Goal: Task Accomplishment & Management: Use online tool/utility

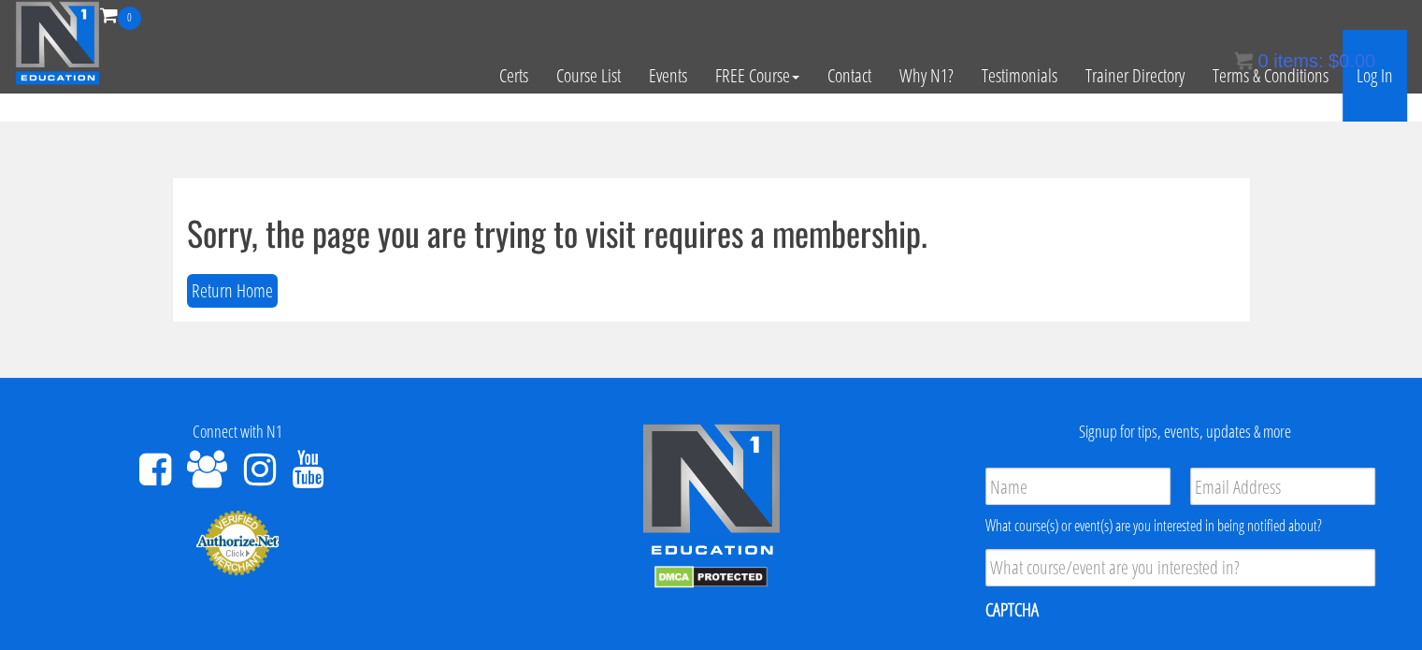
click at [1373, 85] on link "Log In" at bounding box center [1374, 76] width 64 height 92
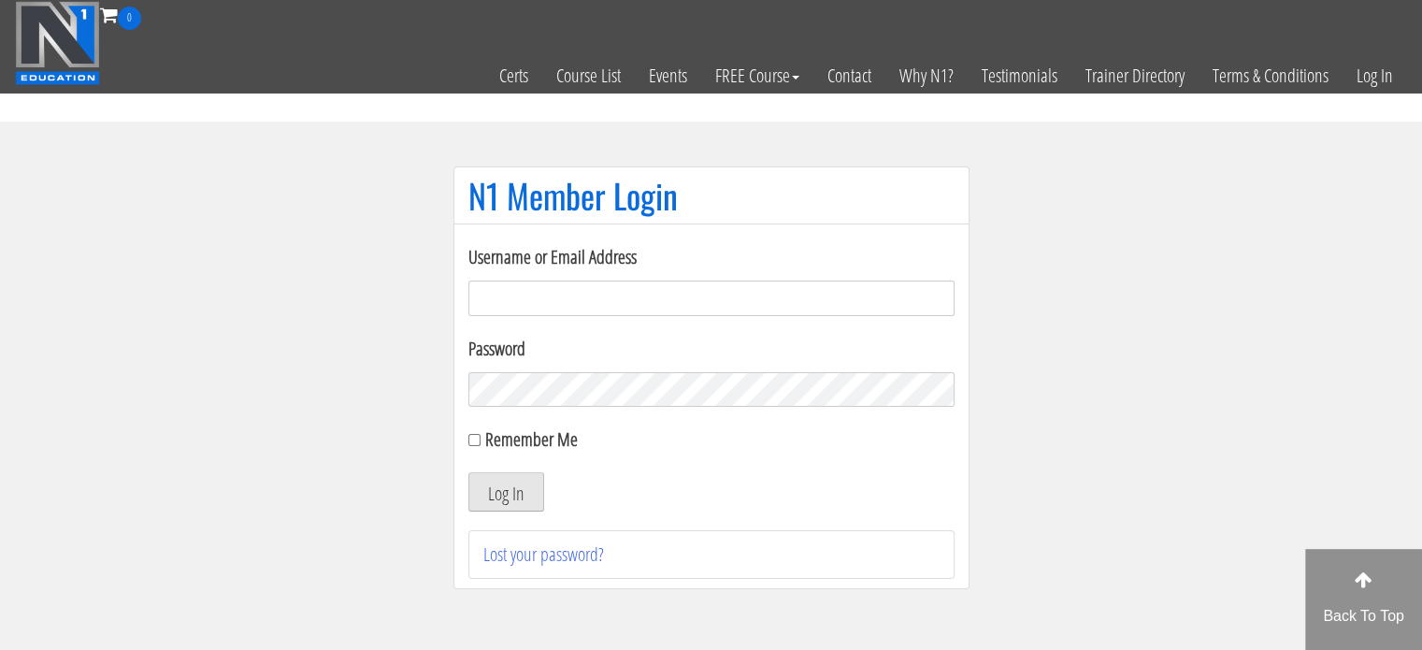
type input "jcoombes.cop@rothleylaw.com"
click at [493, 485] on button "Log In" at bounding box center [506, 491] width 76 height 39
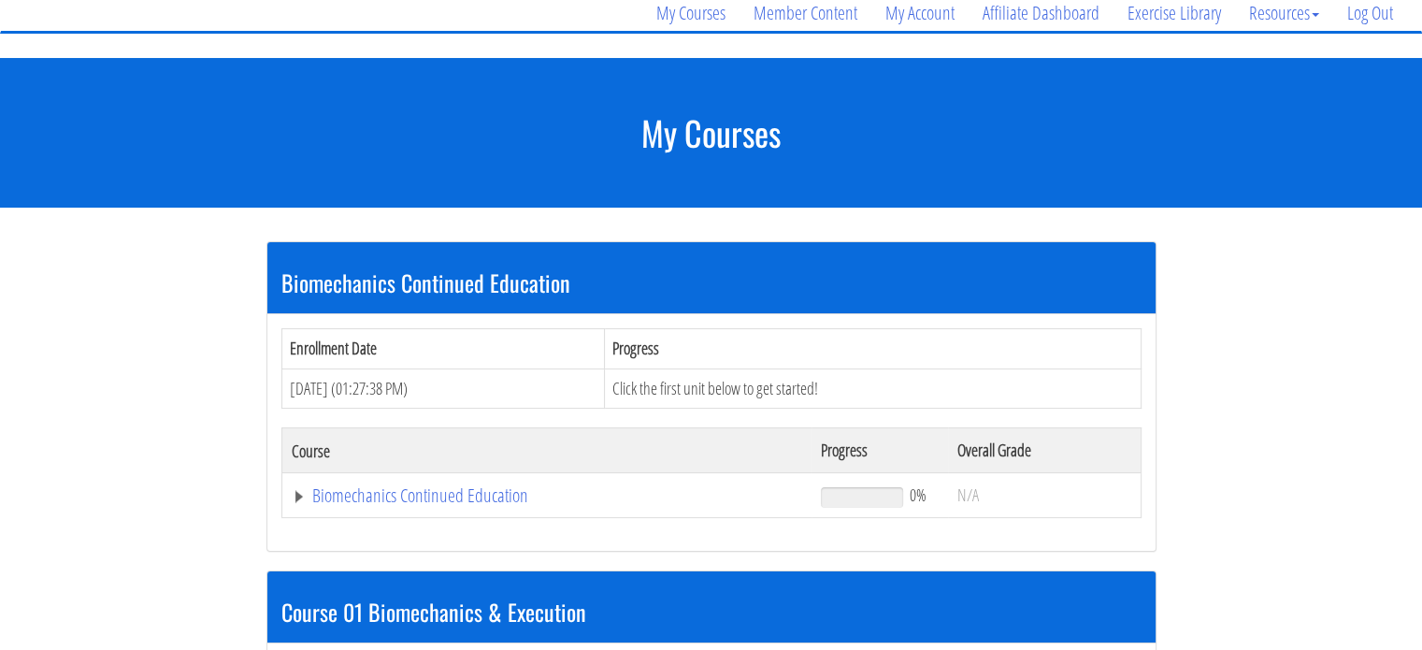
scroll to position [161, 0]
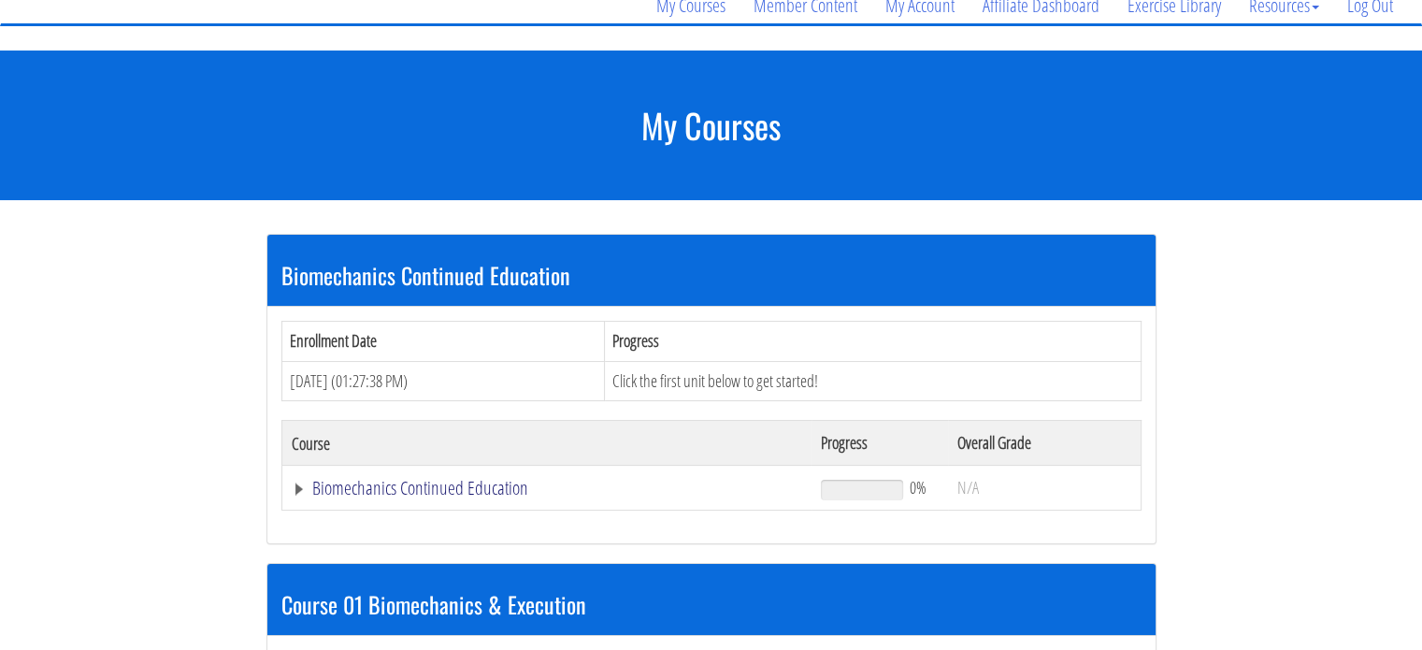
click at [409, 489] on link "Biomechanics Continued Education" at bounding box center [547, 488] width 511 height 19
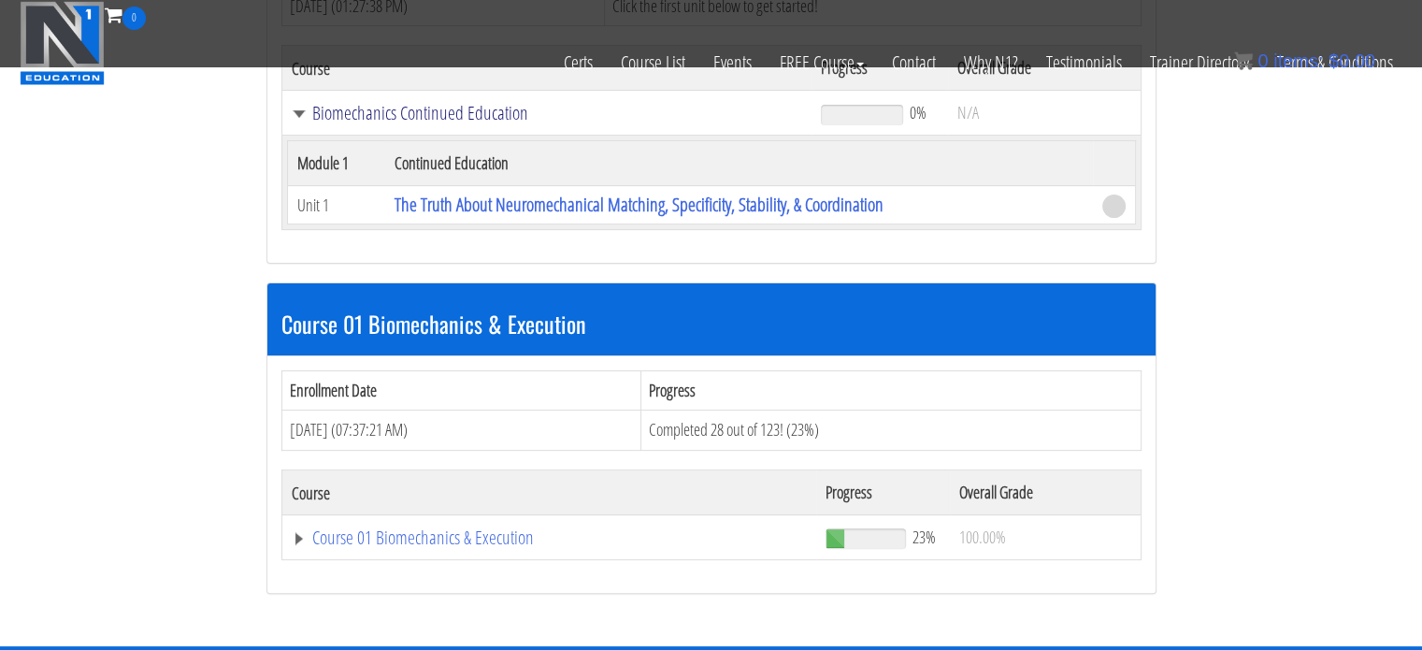
scroll to position [473, 0]
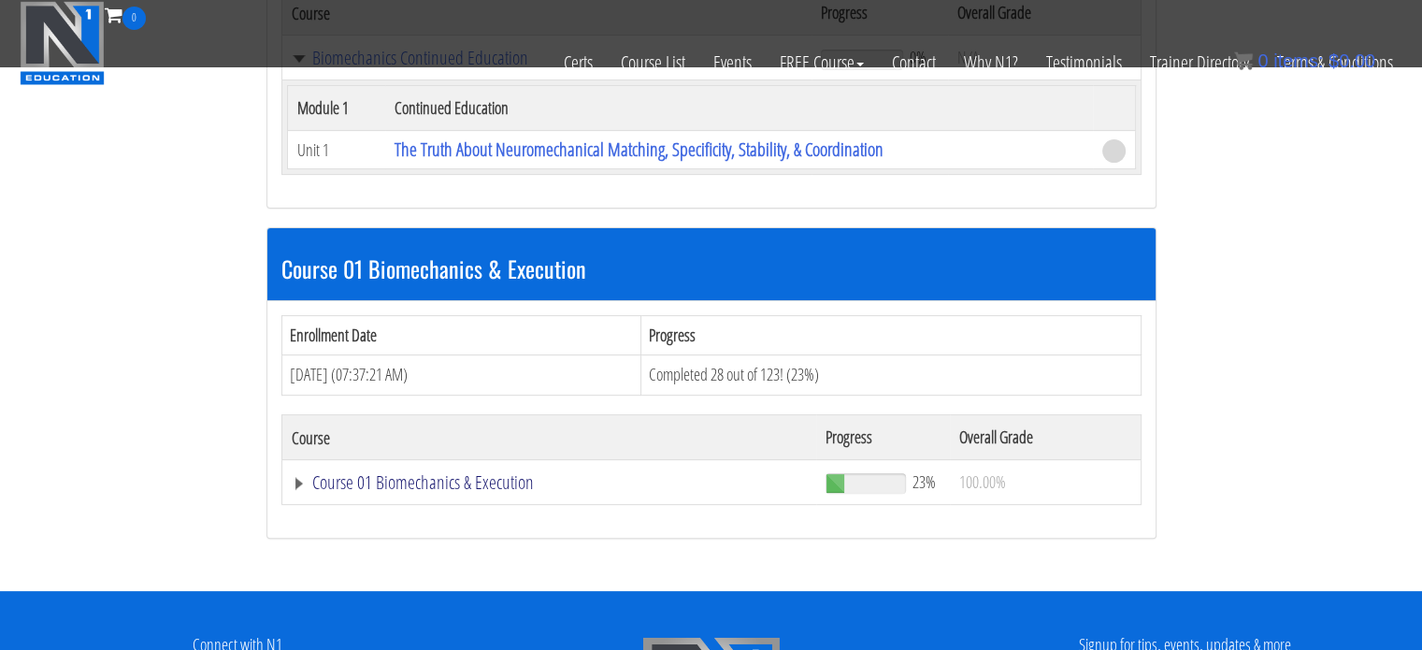
click at [487, 67] on link "Course 01 Biomechanics & Execution" at bounding box center [547, 58] width 511 height 19
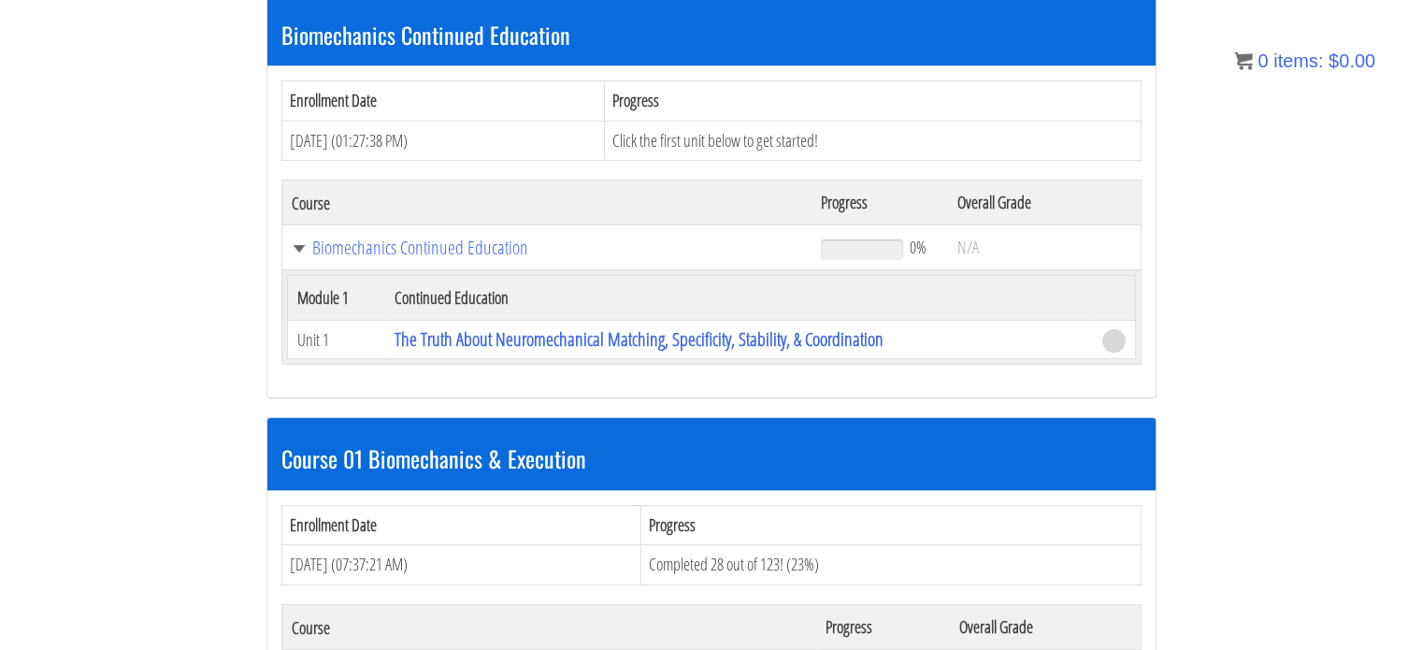
scroll to position [0, 0]
